Goal: Task Accomplishment & Management: Complete application form

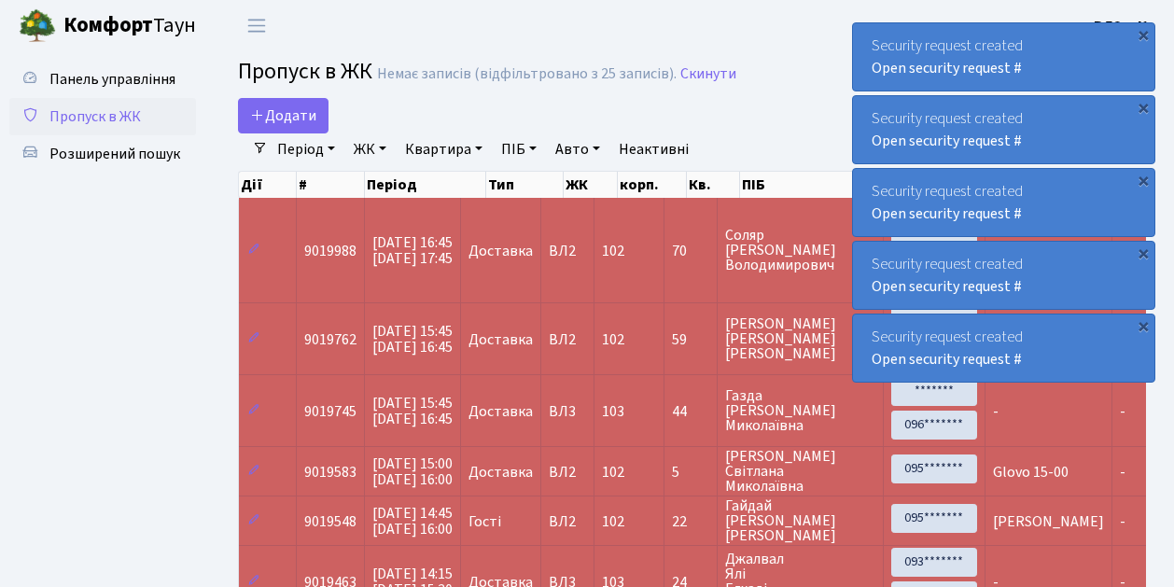
select select "25"
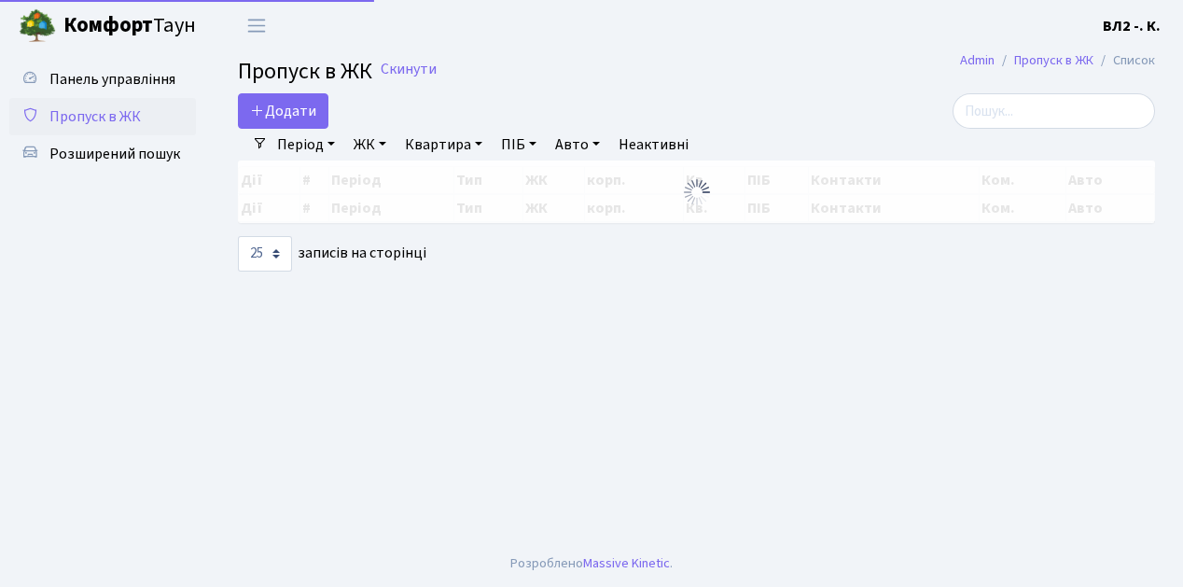
select select "25"
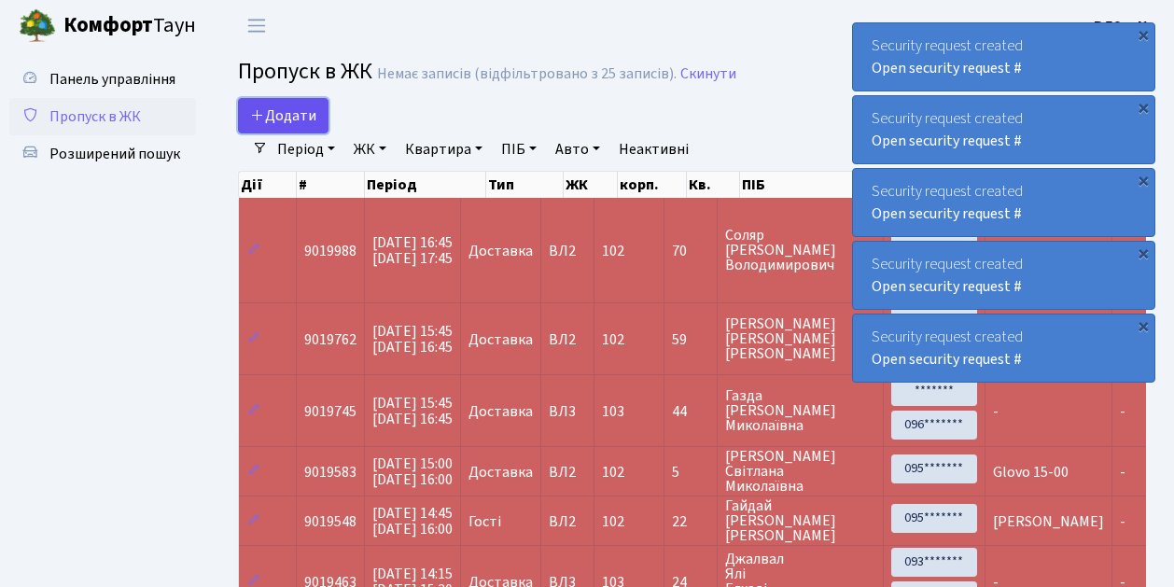
click at [280, 119] on span "Додати" at bounding box center [283, 115] width 66 height 21
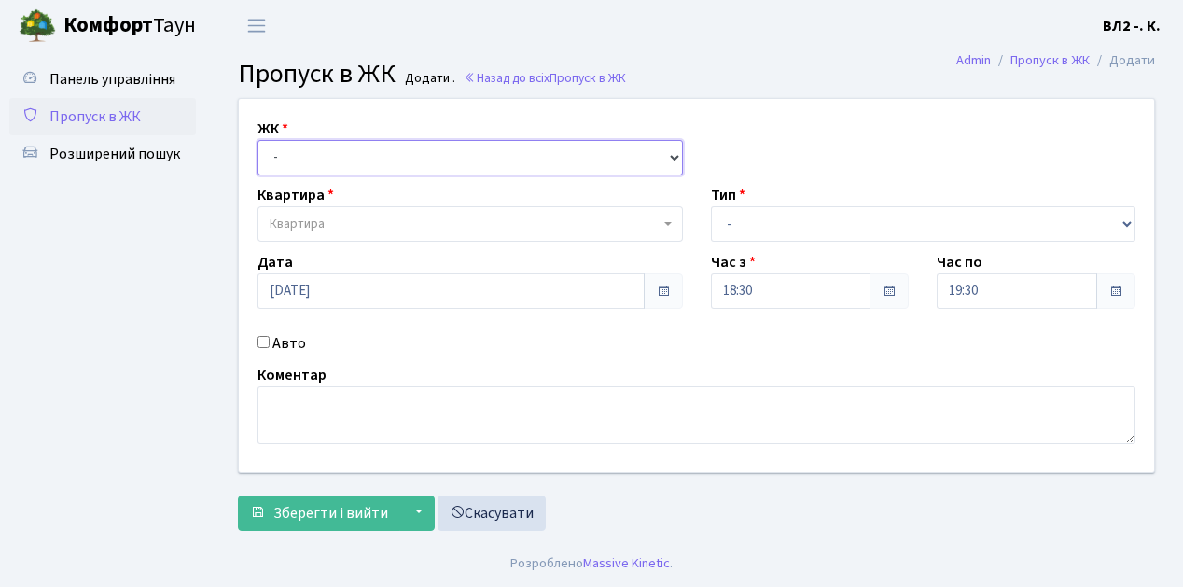
click at [303, 160] on select "- ВЛ1, Ужгородський пров., 4/1 ВЛ2, Голосіївський просп., 76 ВЛ3, пр.Голосіївсь…" at bounding box center [469, 157] width 425 height 35
select select "317"
click at [257, 140] on select "- ВЛ1, Ужгородський пров., 4/1 ВЛ2, Голосіївський просп., 76 ВЛ3, пр.Голосіївсь…" at bounding box center [469, 157] width 425 height 35
select select
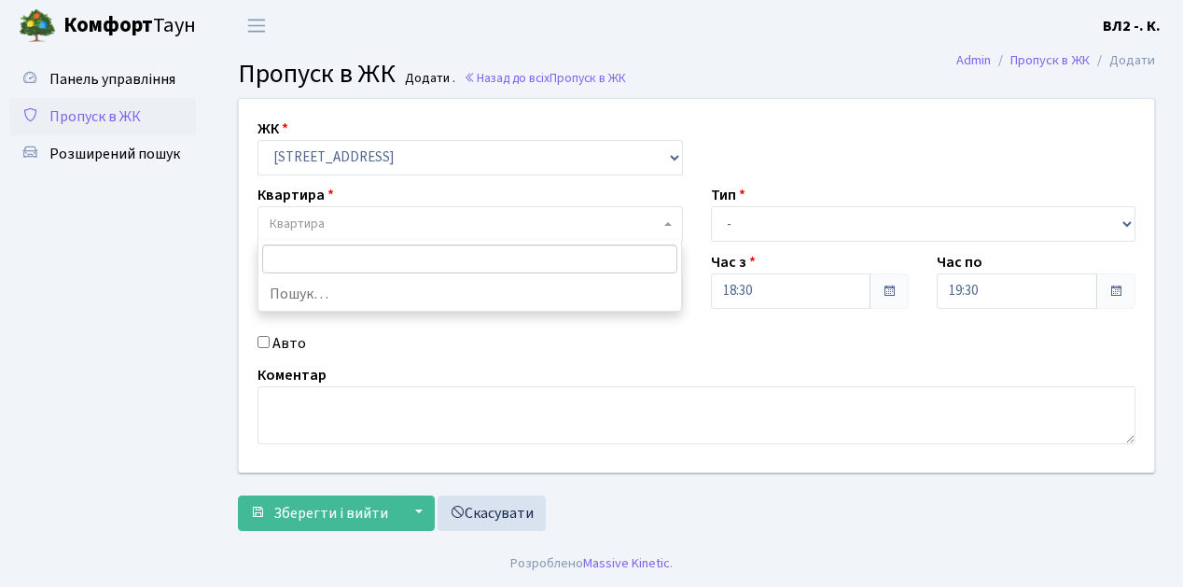
click at [343, 211] on span "Квартира" at bounding box center [469, 223] width 425 height 35
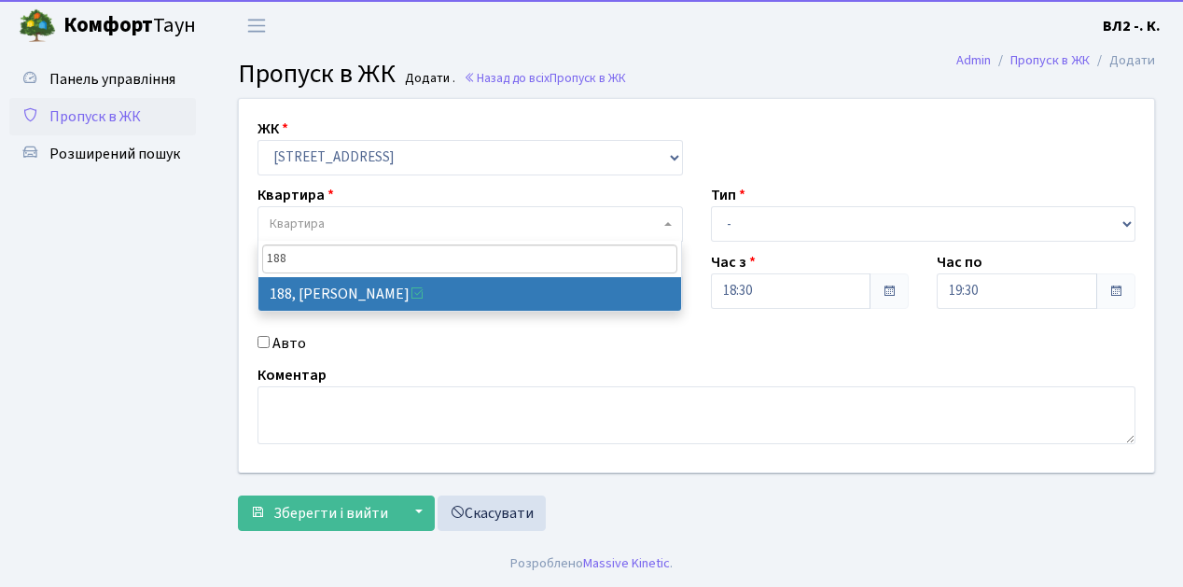
type input "188"
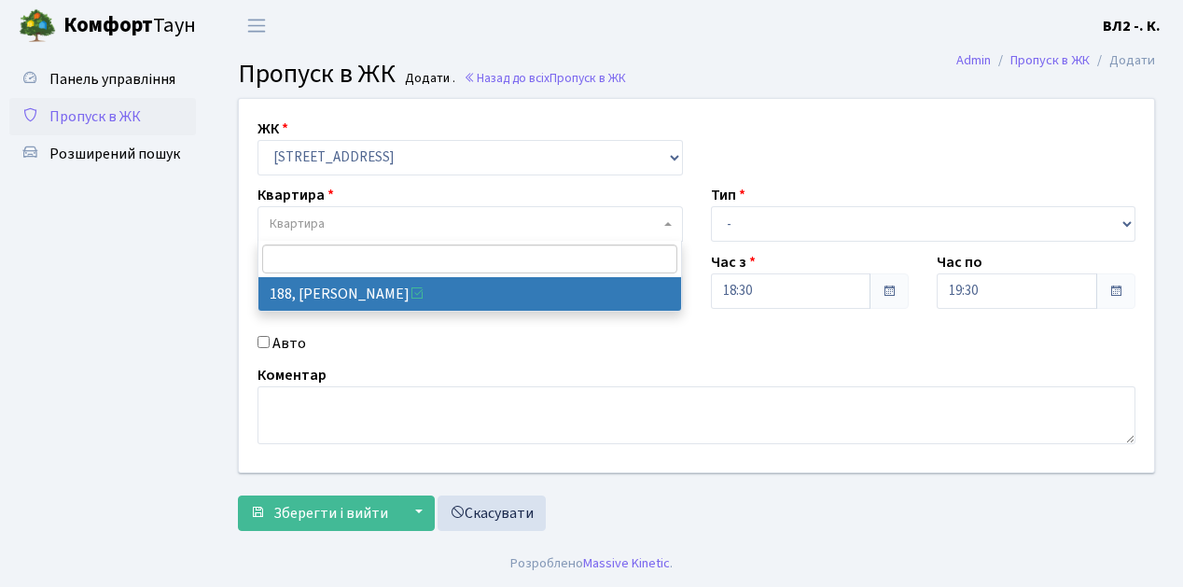
select select "40000"
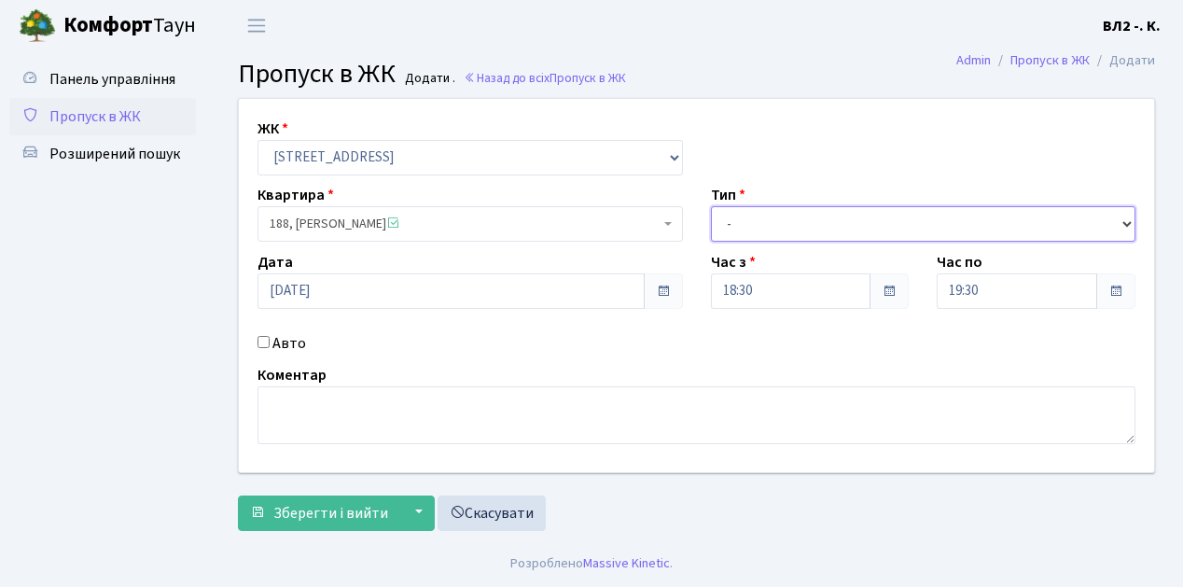
click at [744, 228] on select "- Доставка Таксі Гості Сервіс" at bounding box center [923, 223] width 425 height 35
select select "1"
click at [711, 206] on select "- Доставка Таксі Гості Сервіс" at bounding box center [923, 223] width 425 height 35
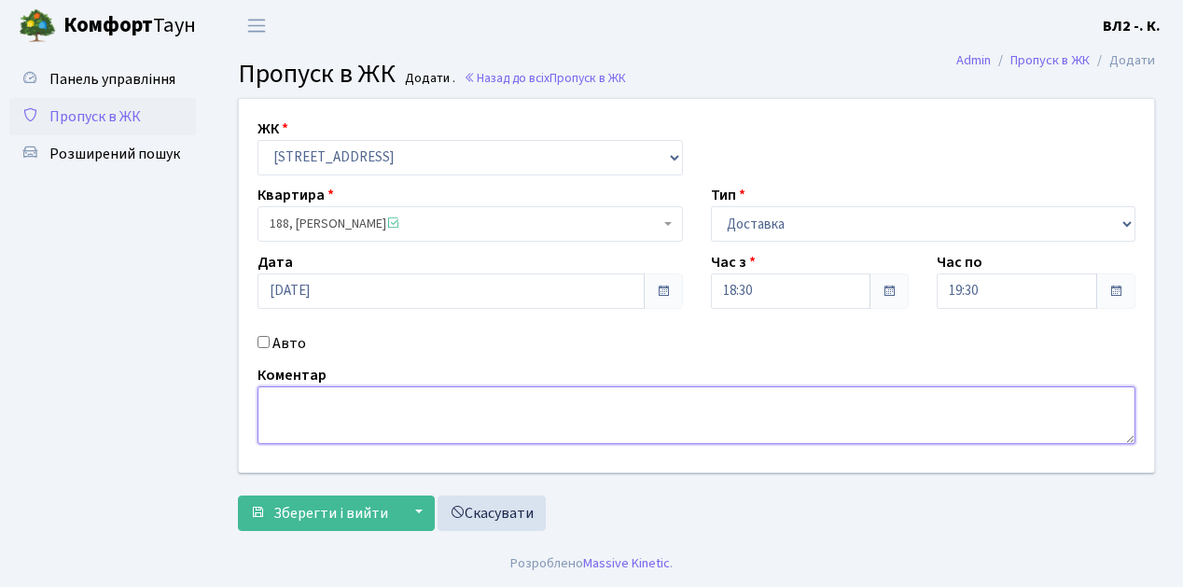
drag, startPoint x: 295, startPoint y: 420, endPoint x: 301, endPoint y: 406, distance: 15.4
click at [295, 419] on textarea at bounding box center [696, 415] width 878 height 58
type textarea "Domino's"
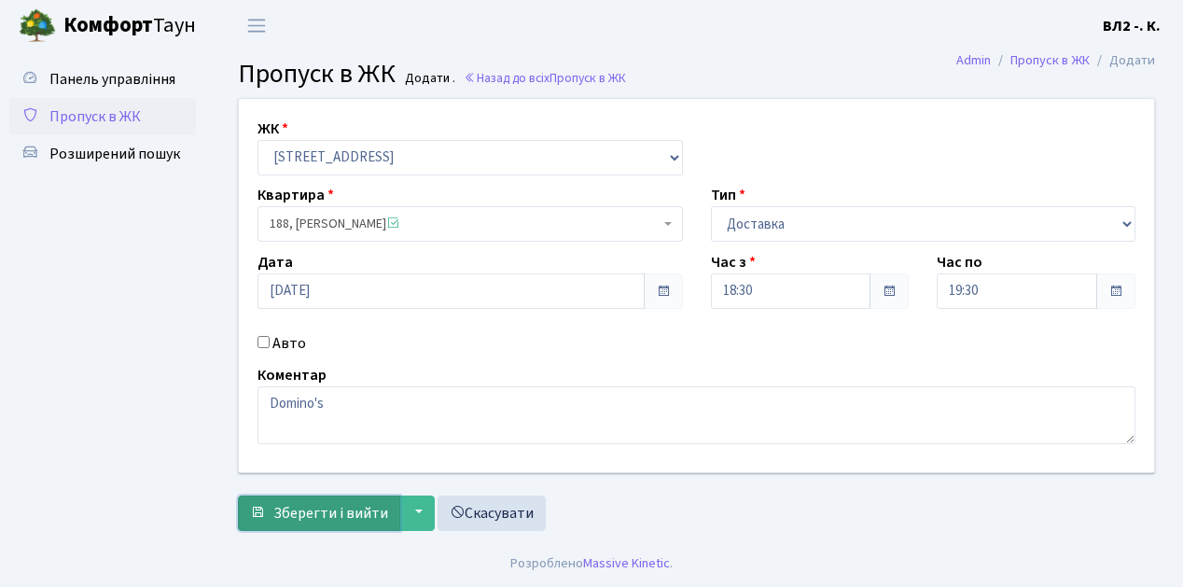
click at [337, 511] on span "Зберегти і вийти" at bounding box center [330, 513] width 115 height 21
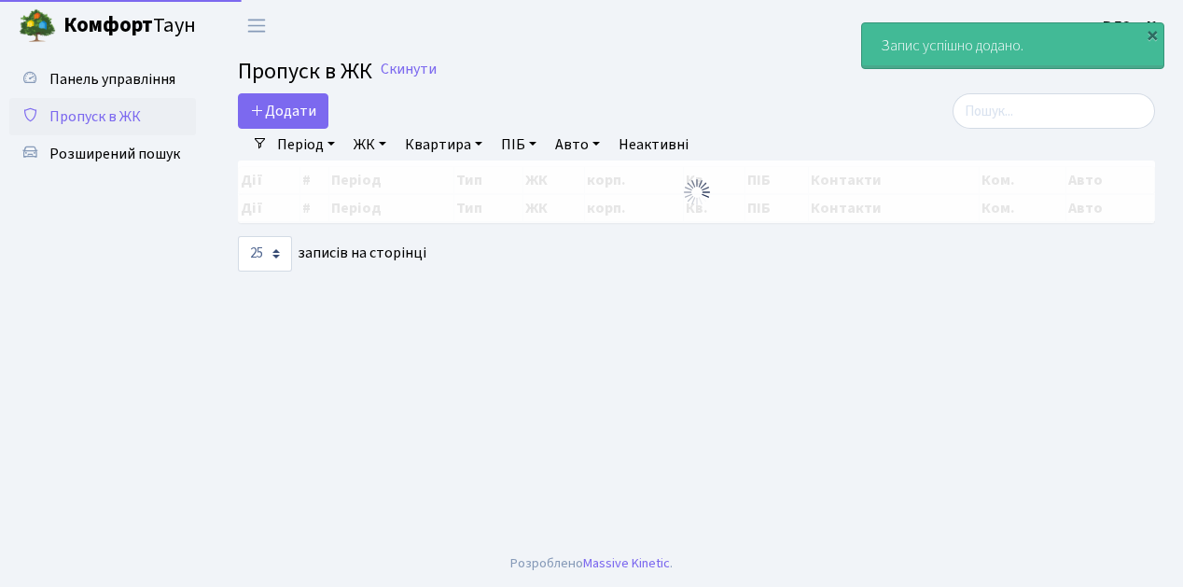
select select "25"
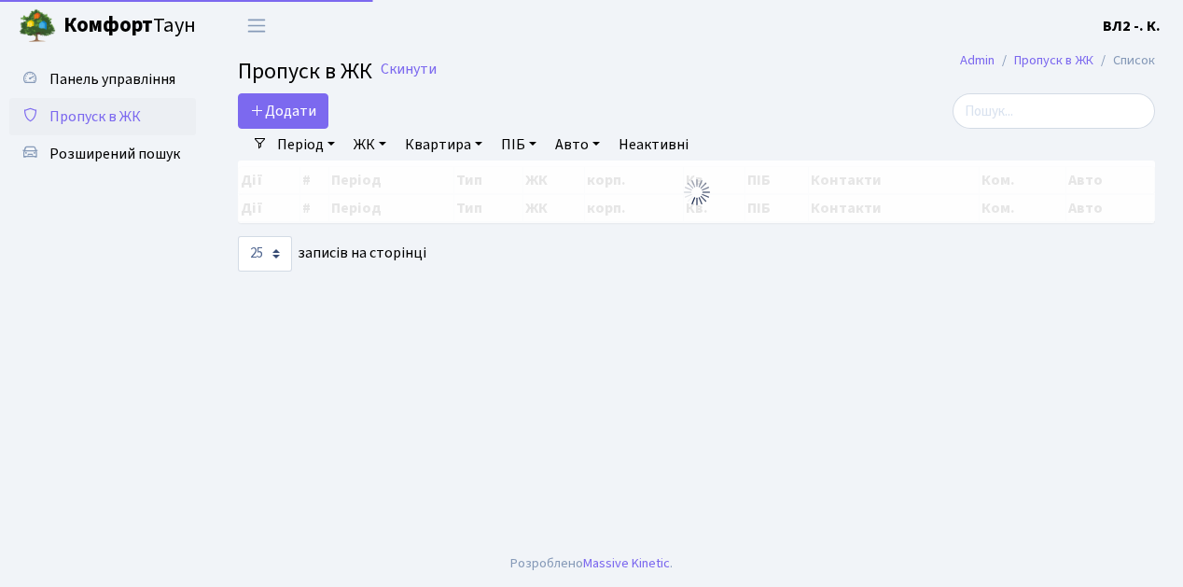
select select "25"
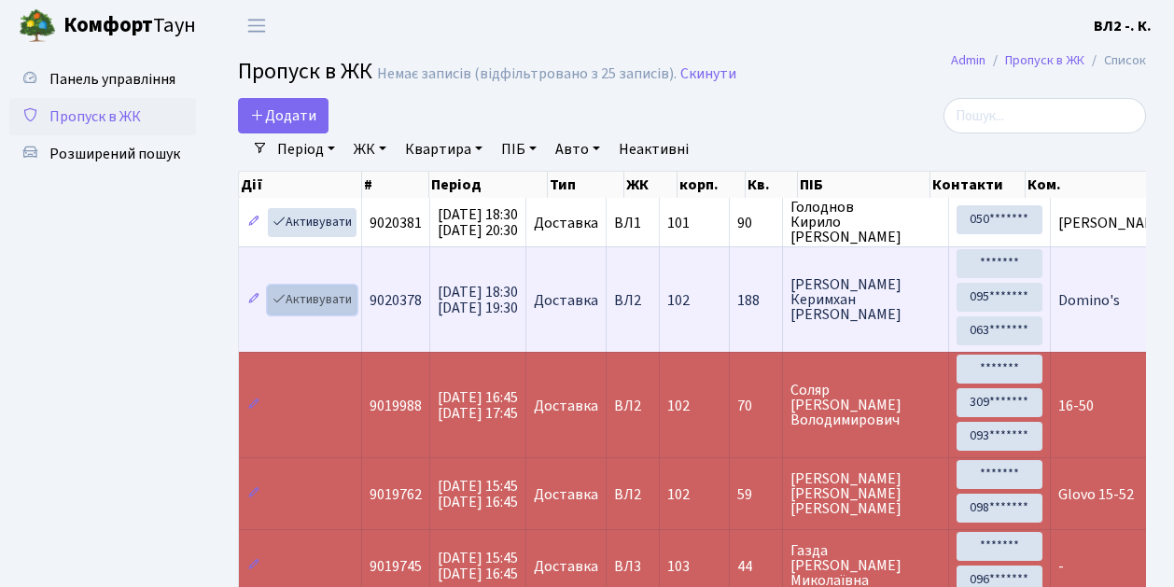
click at [318, 299] on link "Активувати" at bounding box center [312, 299] width 89 height 29
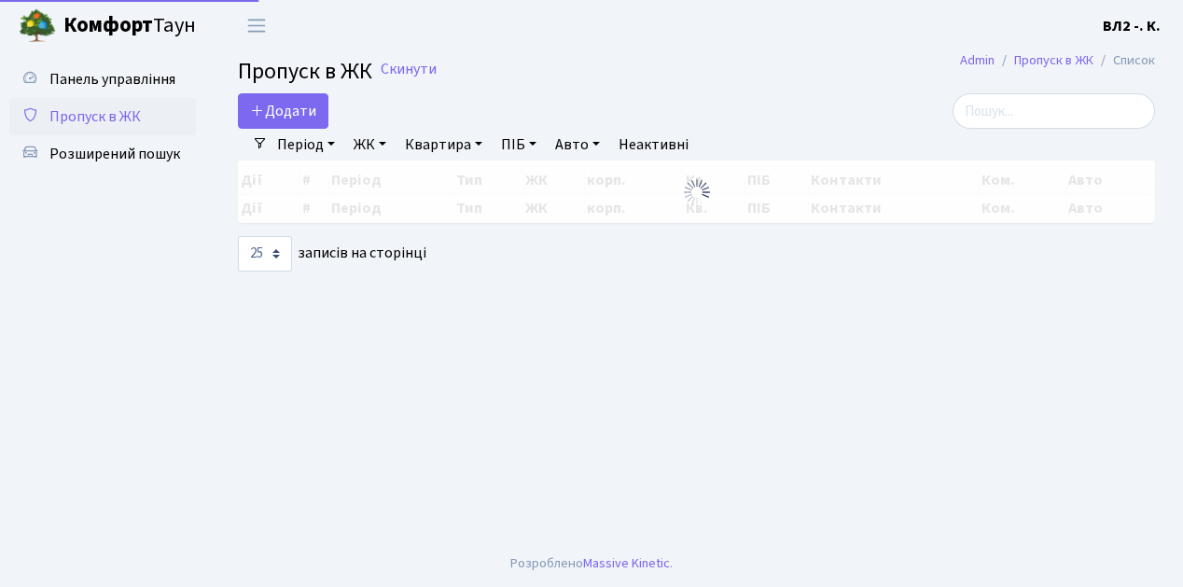
select select "25"
